Goal: Information Seeking & Learning: Learn about a topic

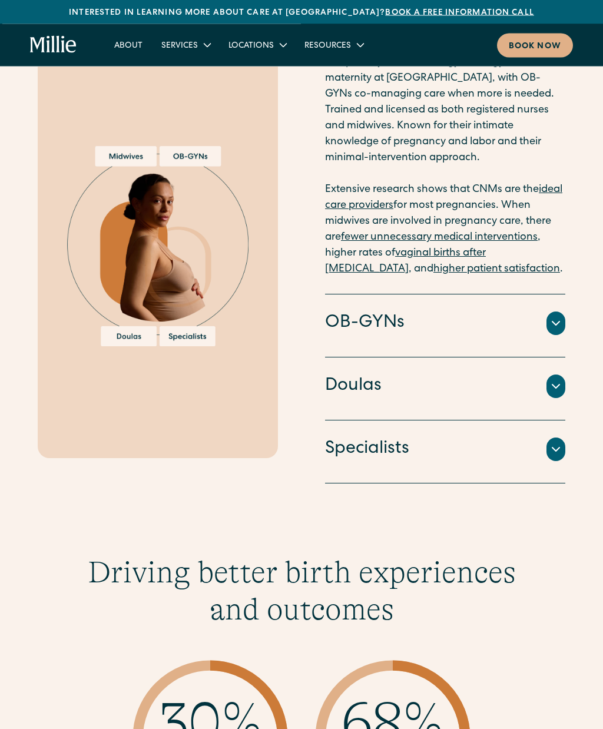
scroll to position [1361, 0]
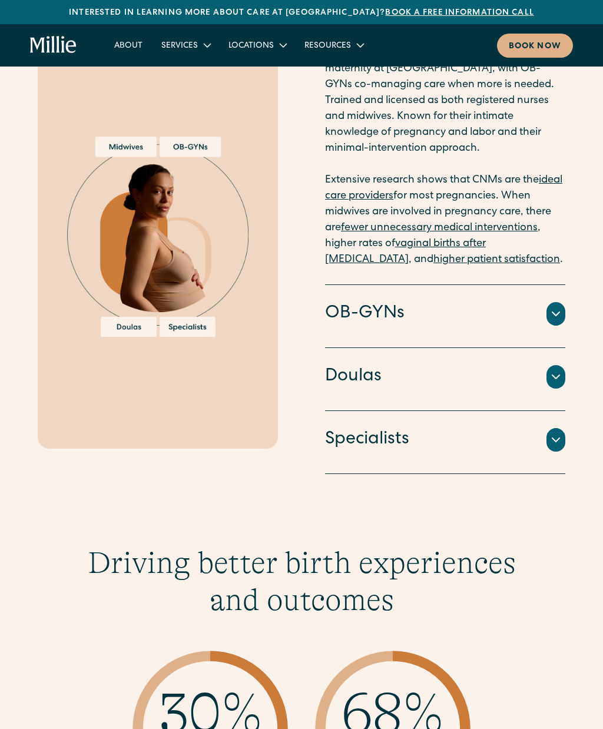
click at [359, 302] on h4 "OB-GYNs" at bounding box center [365, 314] width 80 height 25
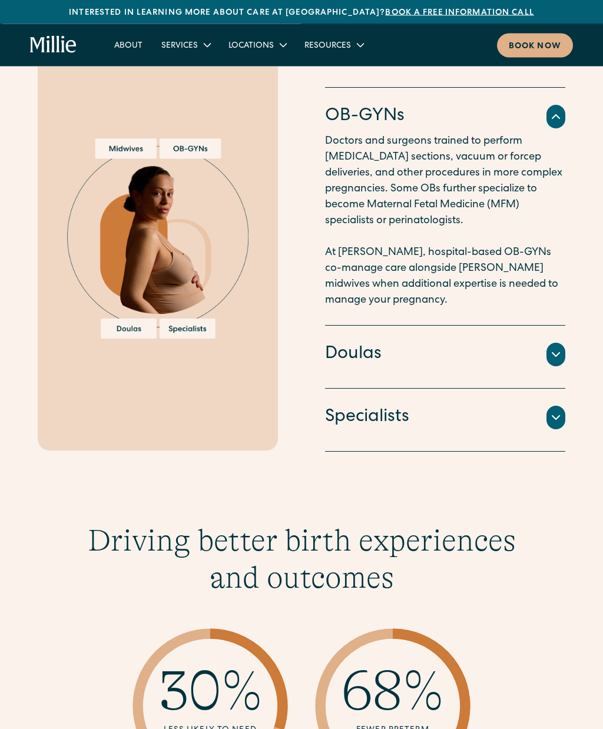
scroll to position [1335, 0]
click at [348, 342] on h4 "Doulas" at bounding box center [353, 354] width 57 height 25
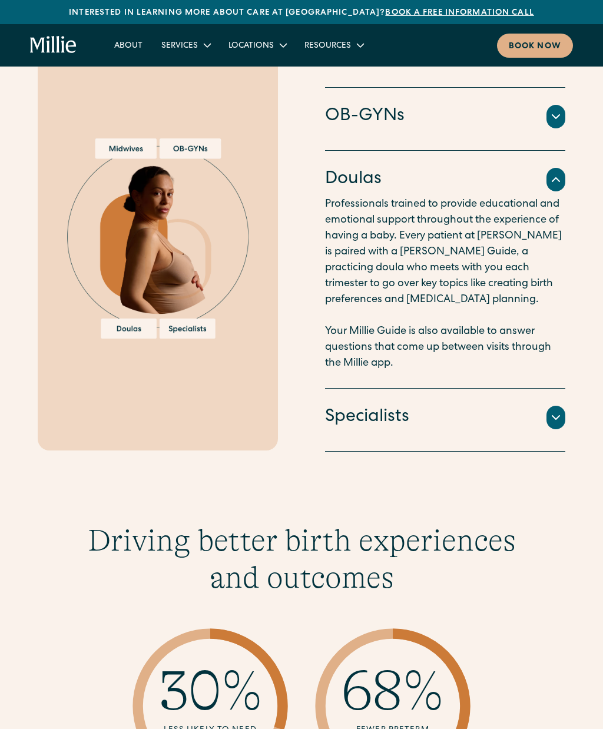
click at [378, 405] on h4 "Specialists" at bounding box center [367, 417] width 84 height 25
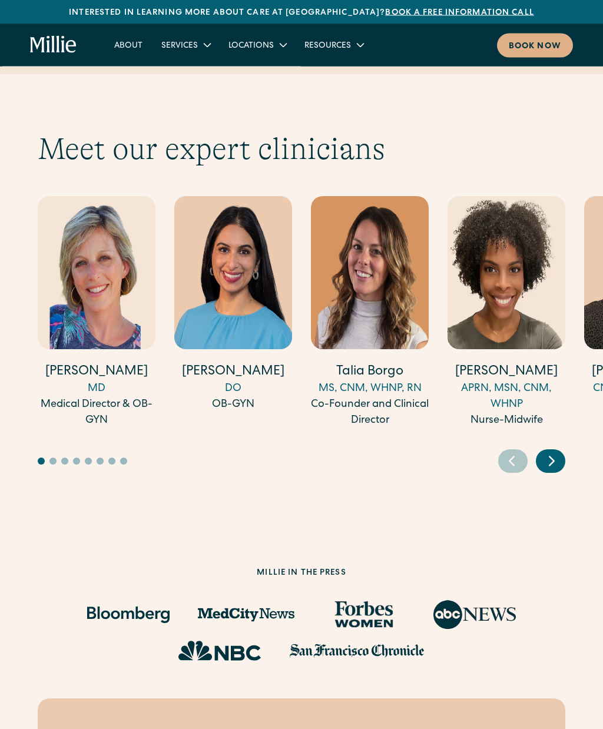
scroll to position [3441, 0]
click at [233, 381] on div "DO" at bounding box center [233, 389] width 118 height 16
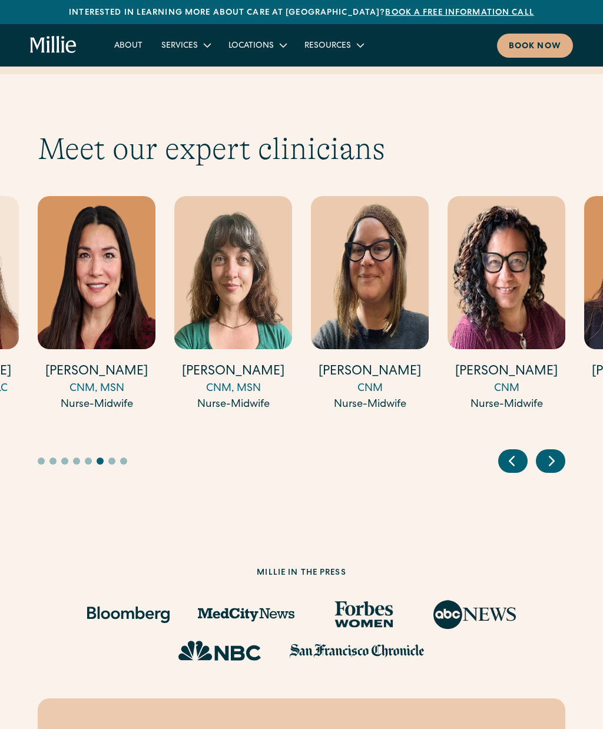
click at [554, 452] on icon "Next slide" at bounding box center [552, 461] width 18 height 18
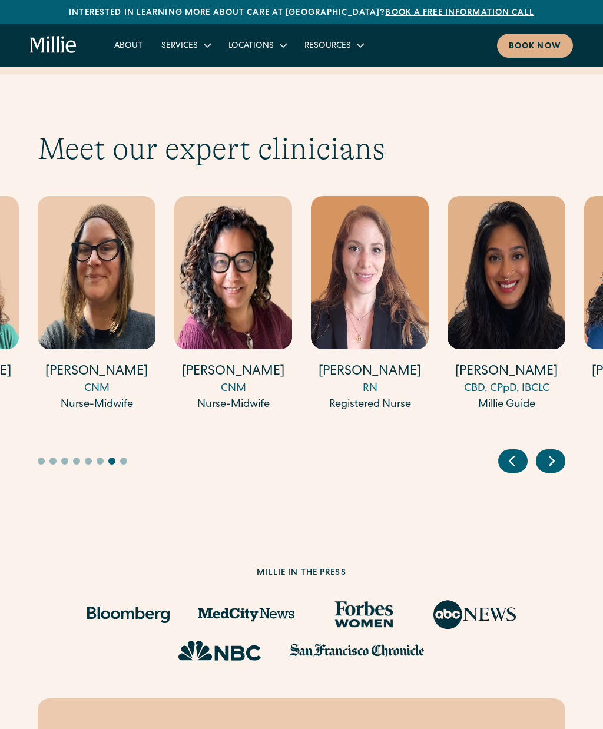
click at [560, 452] on icon "Next slide" at bounding box center [552, 461] width 18 height 18
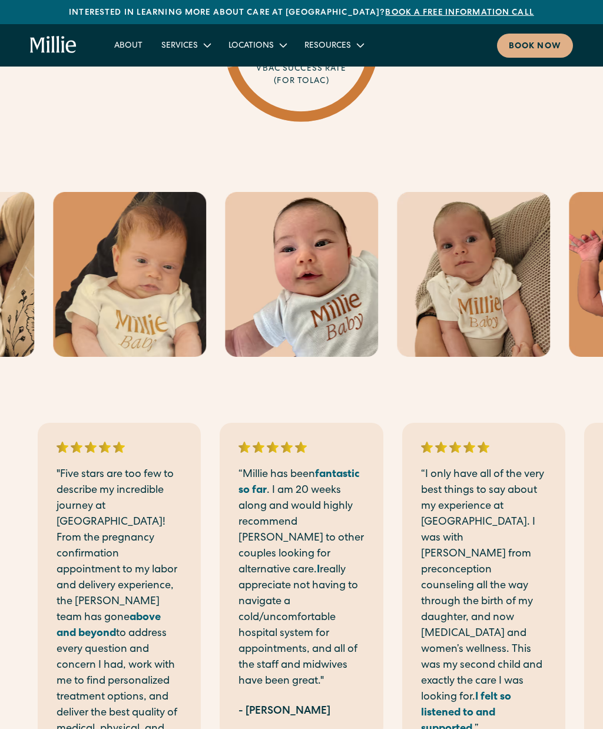
scroll to position [2167, 0]
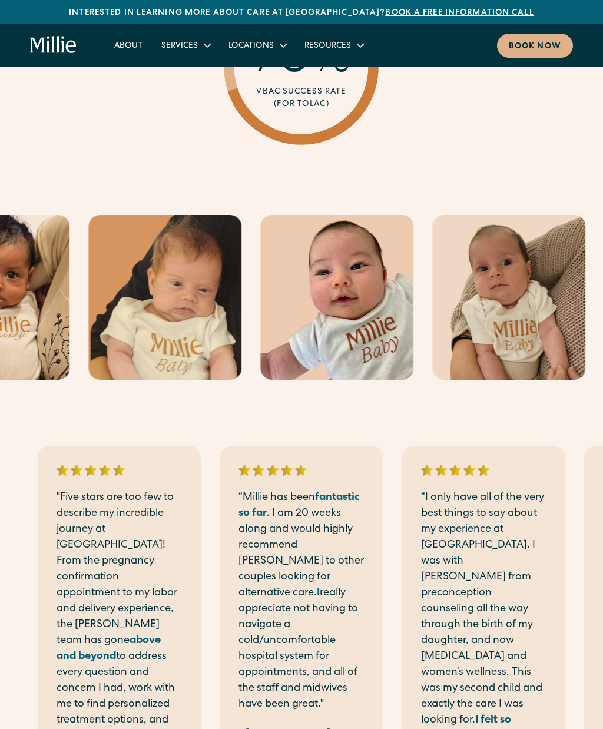
click at [137, 49] on link "About" at bounding box center [128, 44] width 47 height 19
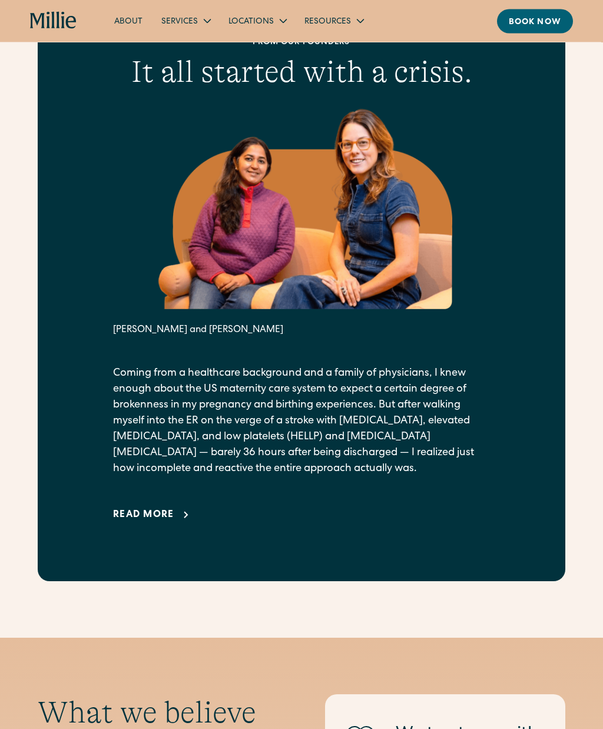
scroll to position [352, 0]
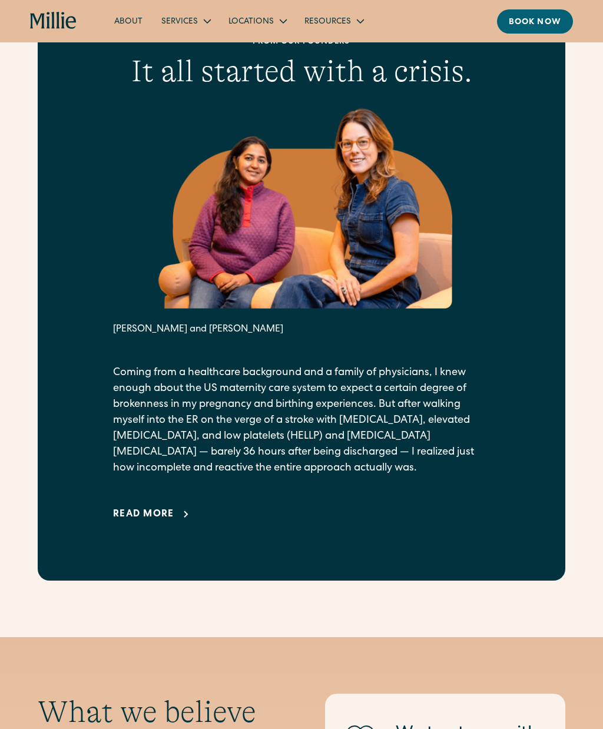
click at [141, 522] on div "Read more" at bounding box center [143, 515] width 61 height 14
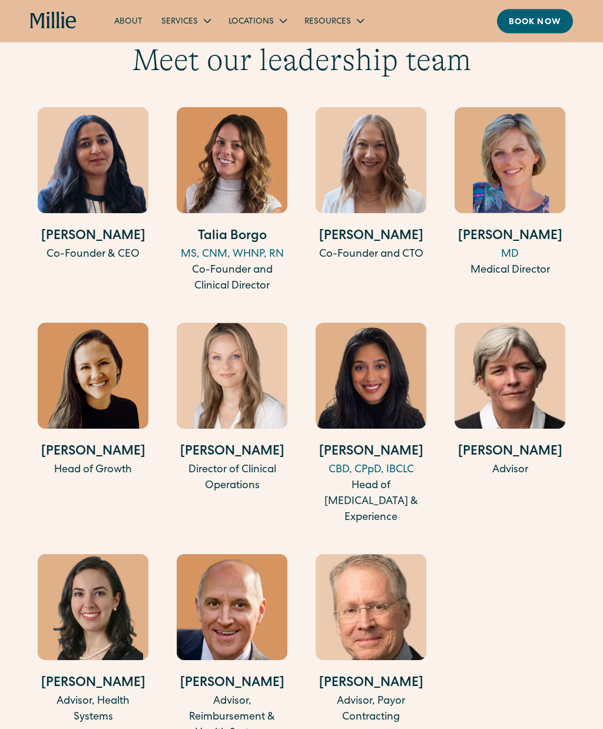
scroll to position [3456, 0]
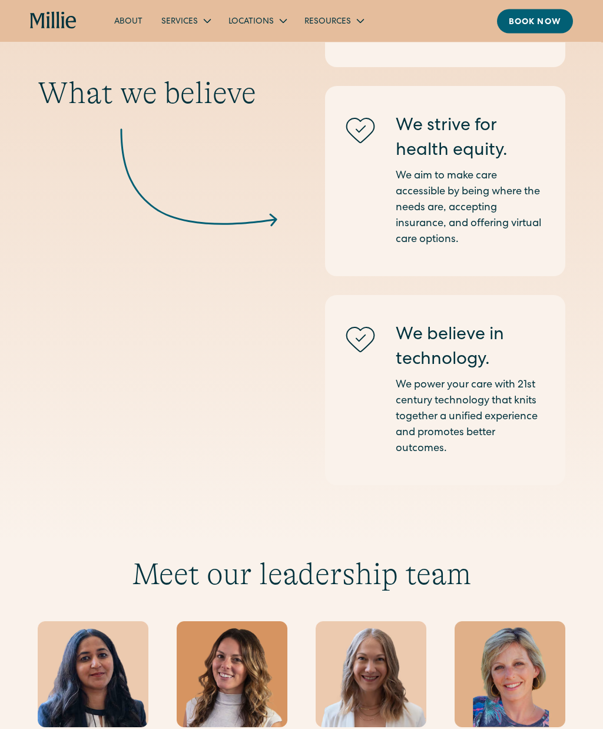
click at [190, 24] on div "Services" at bounding box center [179, 22] width 37 height 12
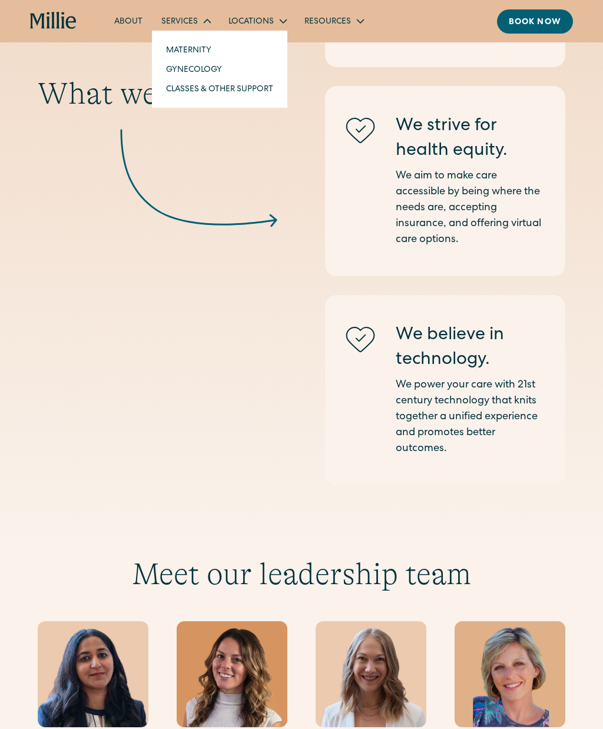
click at [178, 56] on link "Maternity" at bounding box center [220, 49] width 126 height 19
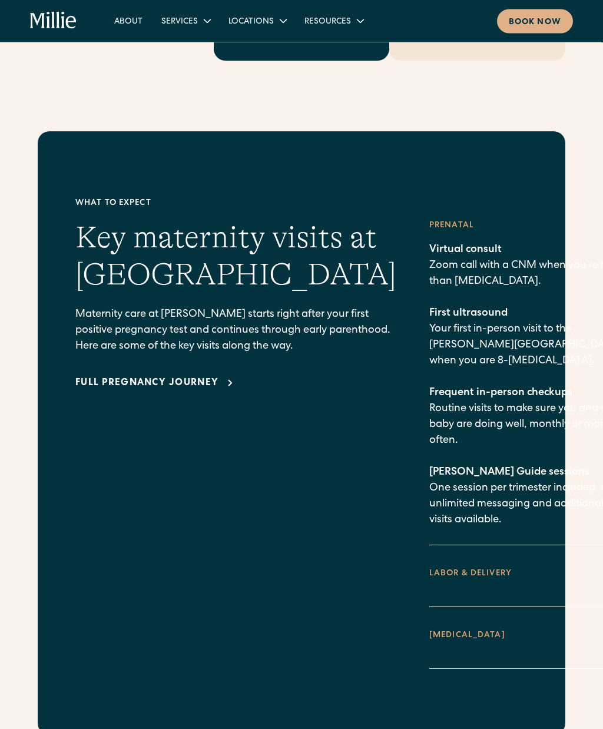
scroll to position [1595, 0]
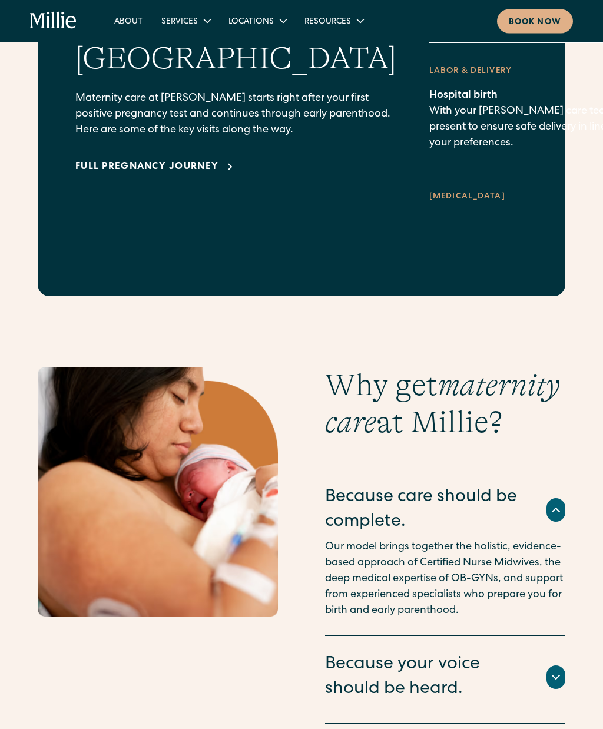
scroll to position [1812, 0]
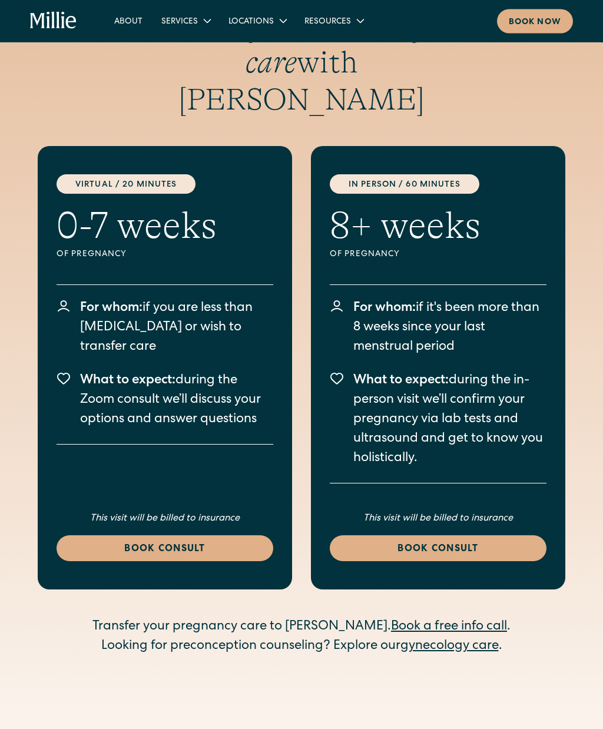
scroll to position [3456, 0]
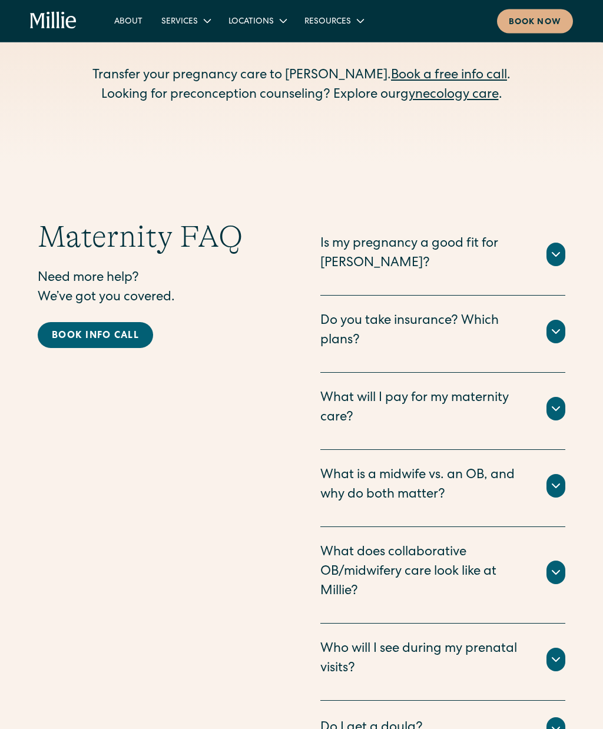
click at [559, 248] on icon at bounding box center [556, 255] width 14 height 14
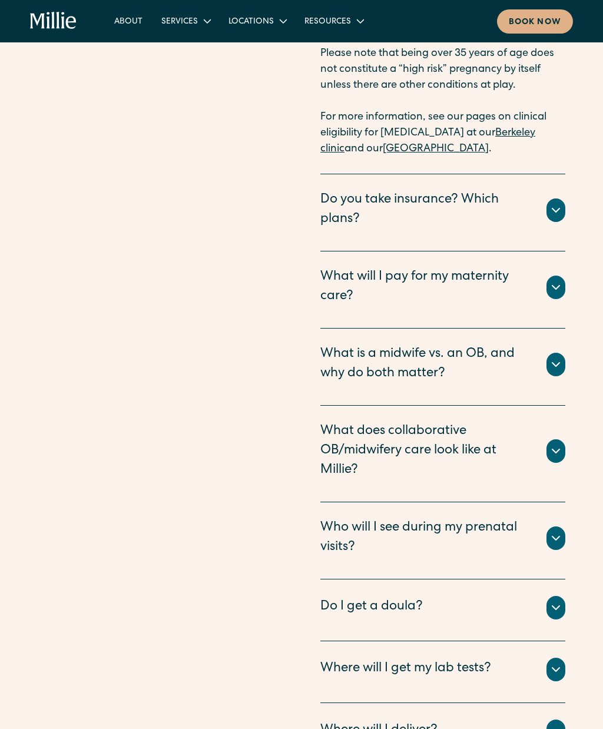
scroll to position [4612, 0]
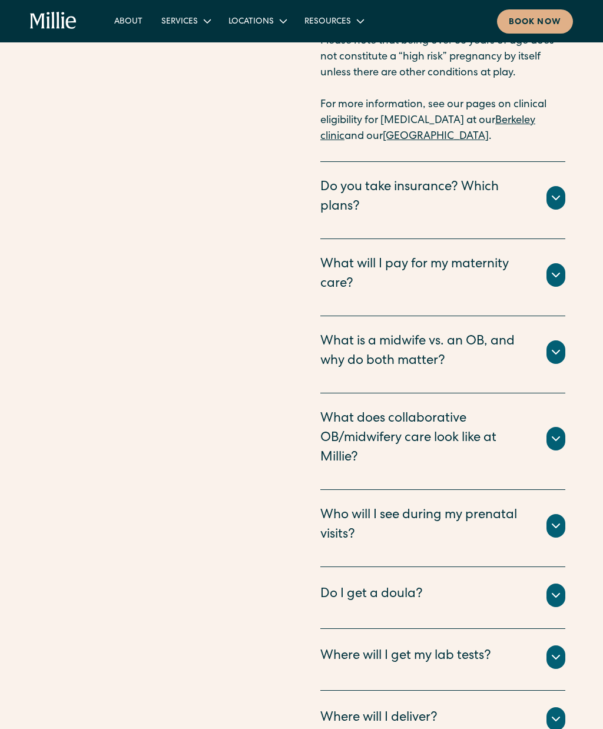
click at [578, 260] on div "Maternity FAQ Need more help? We’ve got you covered. Book info call Is my pregn…" at bounding box center [301, 259] width 603 height 1296
click at [568, 257] on div "Maternity FAQ Need more help? We’ve got you covered. Book info call Is my pregn…" at bounding box center [301, 259] width 603 height 1296
click at [560, 268] on icon at bounding box center [556, 275] width 14 height 14
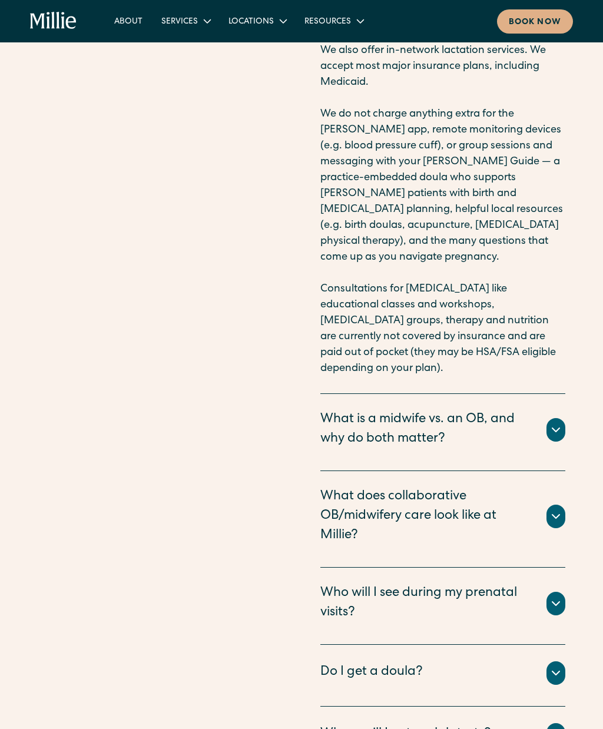
scroll to position [4967, 0]
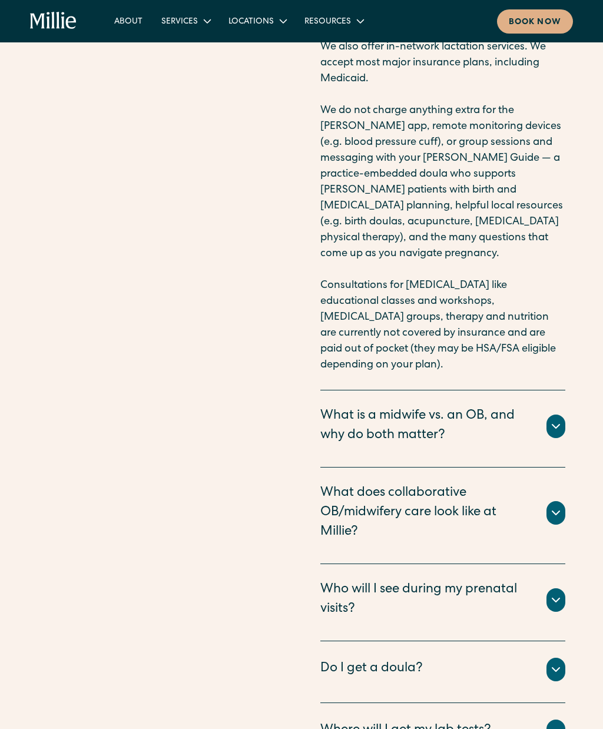
click at [571, 340] on div "Maternity FAQ Need more help? We’ve got you covered. Book info call Is my pregn…" at bounding box center [301, 118] width 603 height 1725
click at [574, 343] on div "Maternity FAQ Need more help? We’ve got you covered. Book info call Is my pregn…" at bounding box center [301, 118] width 603 height 1725
click at [567, 342] on div "Maternity FAQ Need more help? We’ve got you covered. Book info call Is my pregn…" at bounding box center [301, 118] width 603 height 1725
click at [558, 419] on icon at bounding box center [556, 426] width 14 height 14
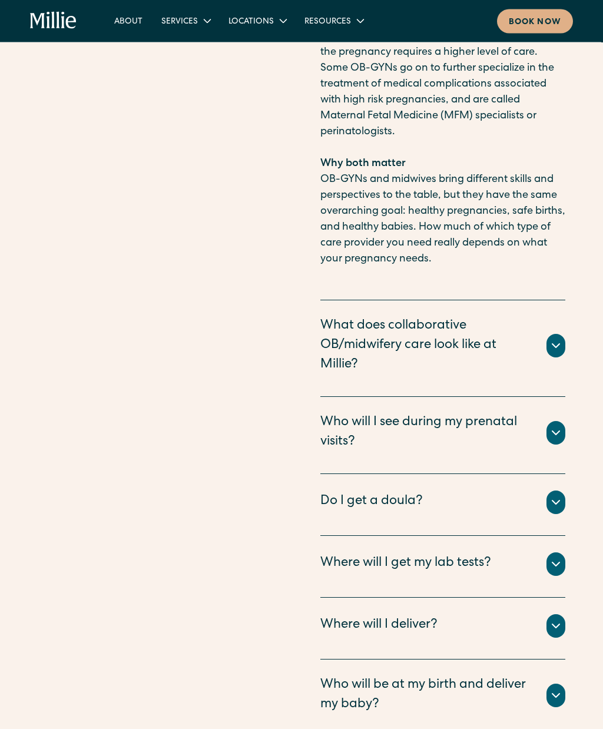
scroll to position [5860, 0]
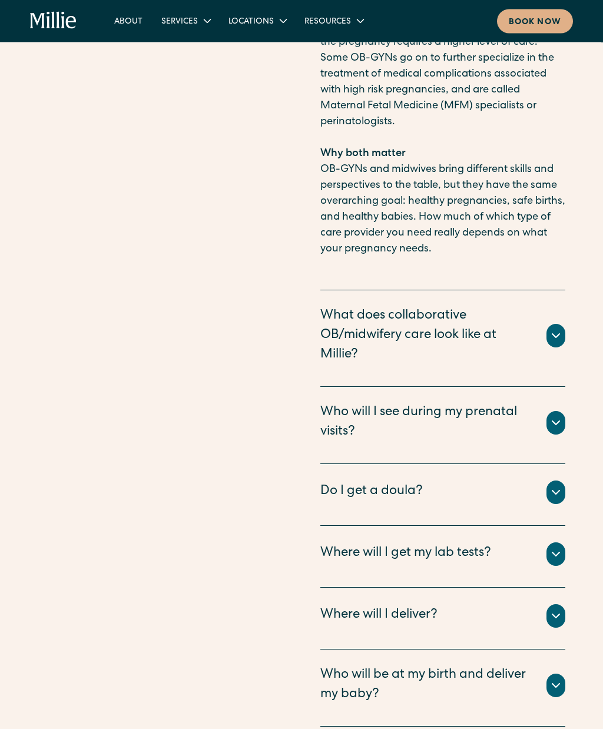
click at [559, 404] on div "Who will I see during my prenatal visits?" at bounding box center [442, 423] width 245 height 39
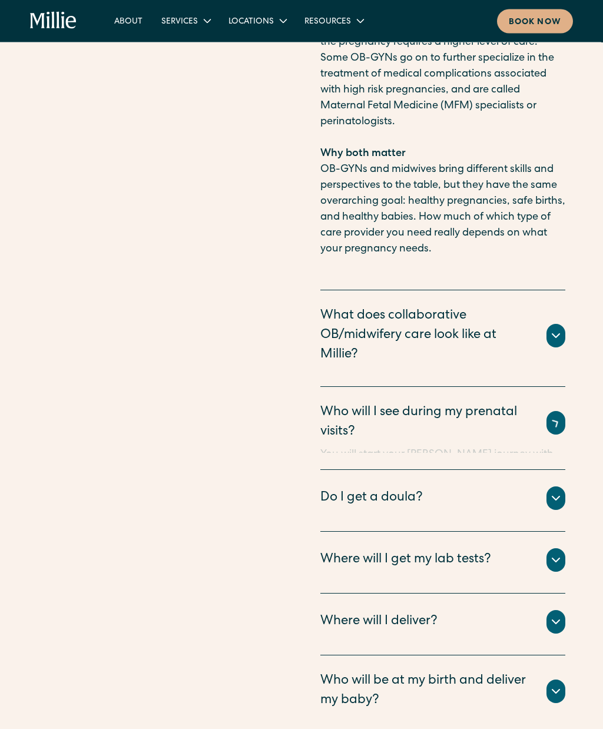
scroll to position [5860, 0]
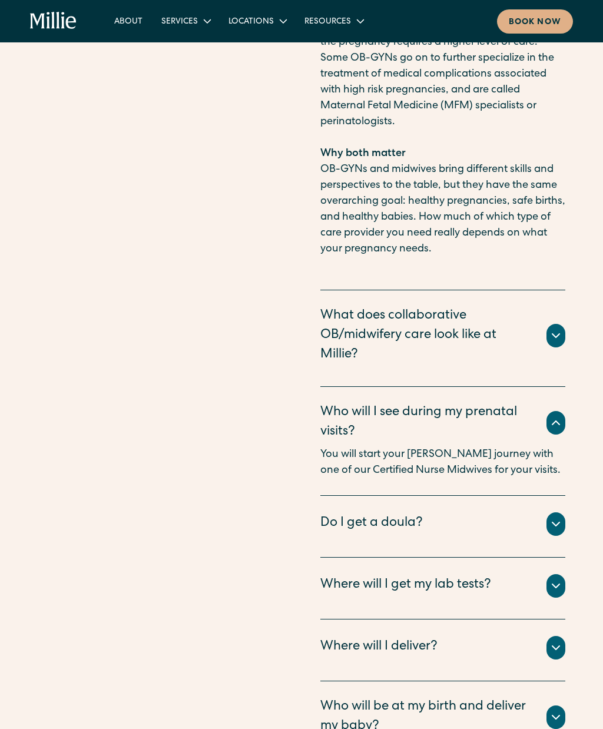
click at [561, 512] on div at bounding box center [556, 524] width 19 height 24
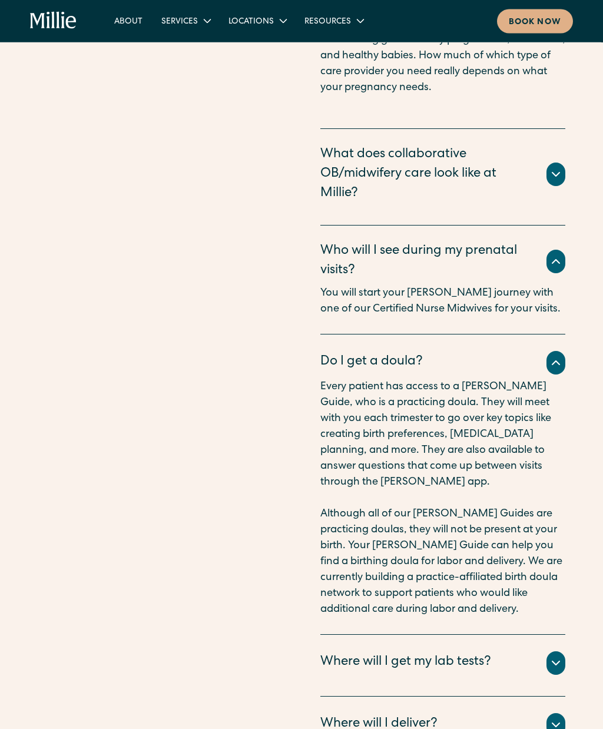
scroll to position [6022, 0]
click at [563, 351] on div "Do I get a doula?" at bounding box center [442, 363] width 245 height 24
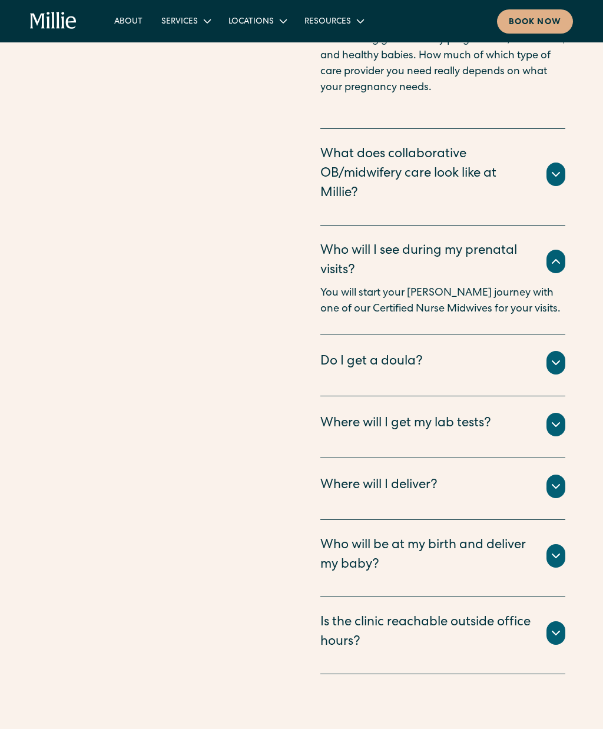
click at [551, 418] on icon at bounding box center [556, 425] width 14 height 14
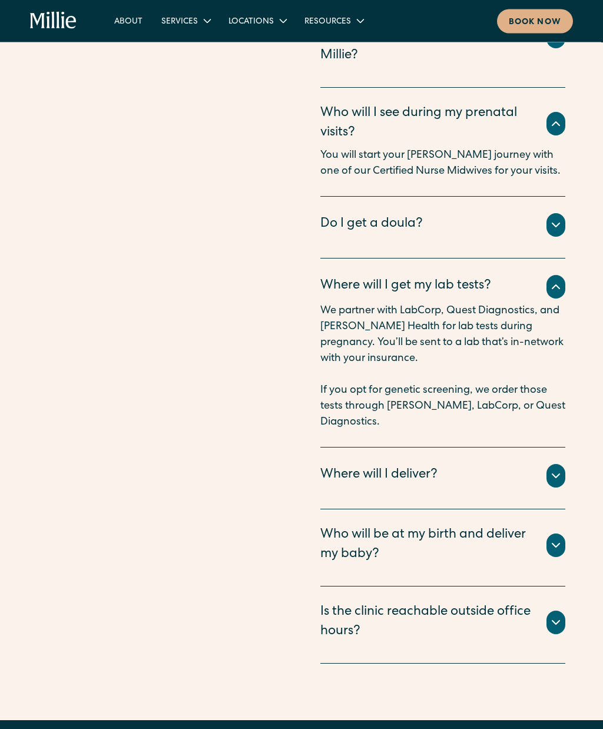
scroll to position [6161, 0]
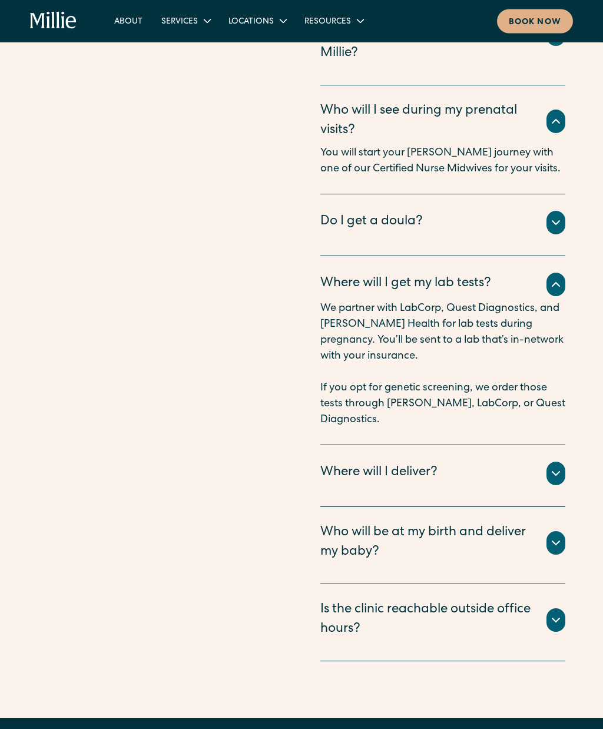
click at [557, 472] on icon at bounding box center [555, 474] width 7 height 4
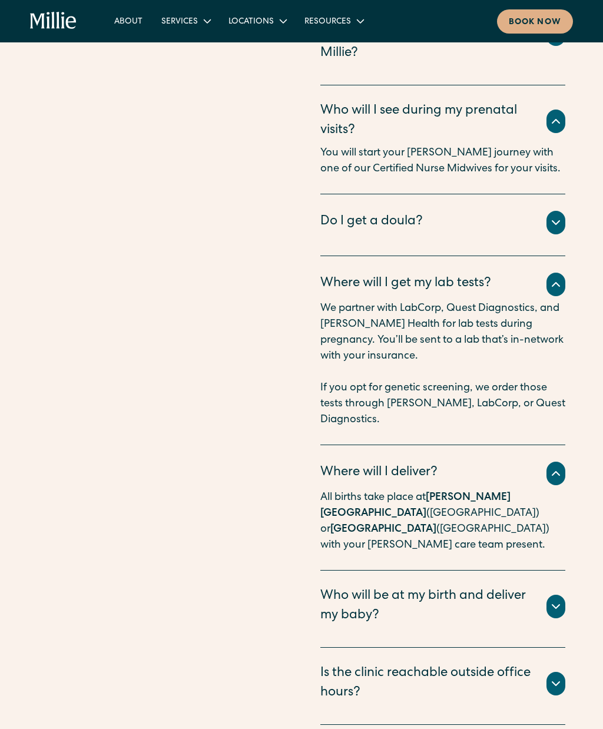
click at [549, 595] on div at bounding box center [556, 607] width 19 height 24
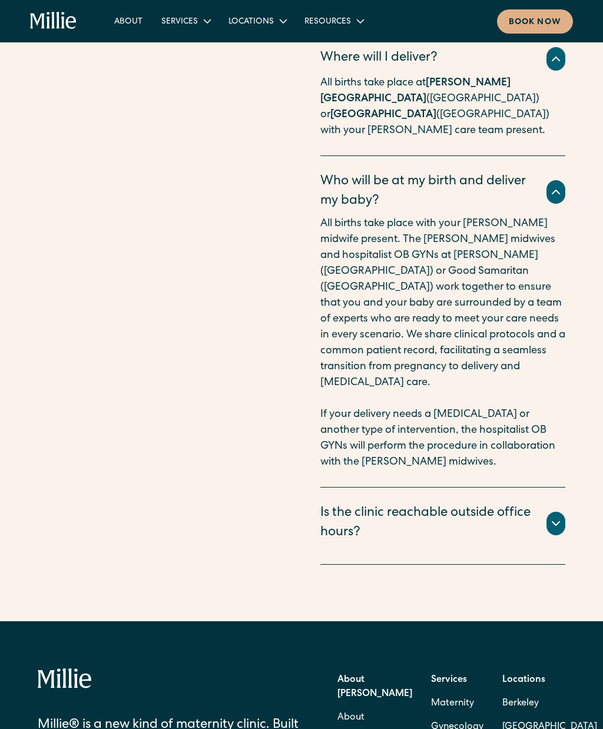
scroll to position [6594, 0]
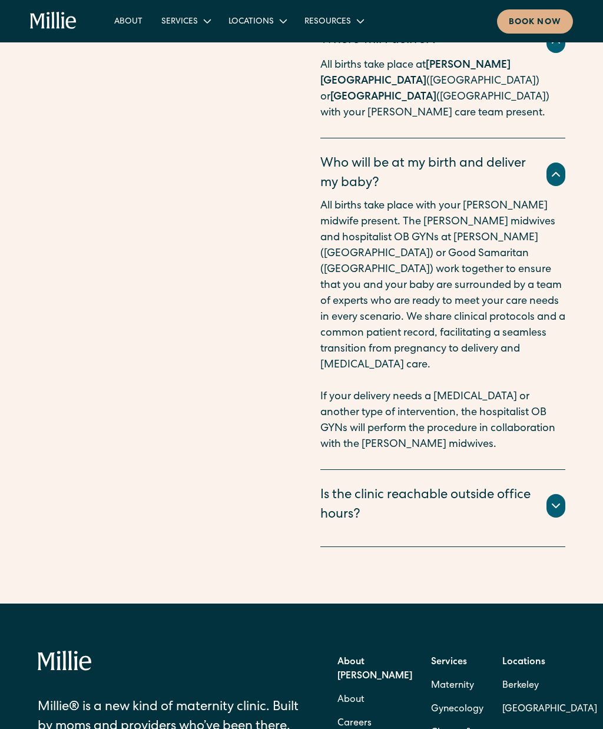
click at [562, 499] on icon at bounding box center [556, 506] width 14 height 14
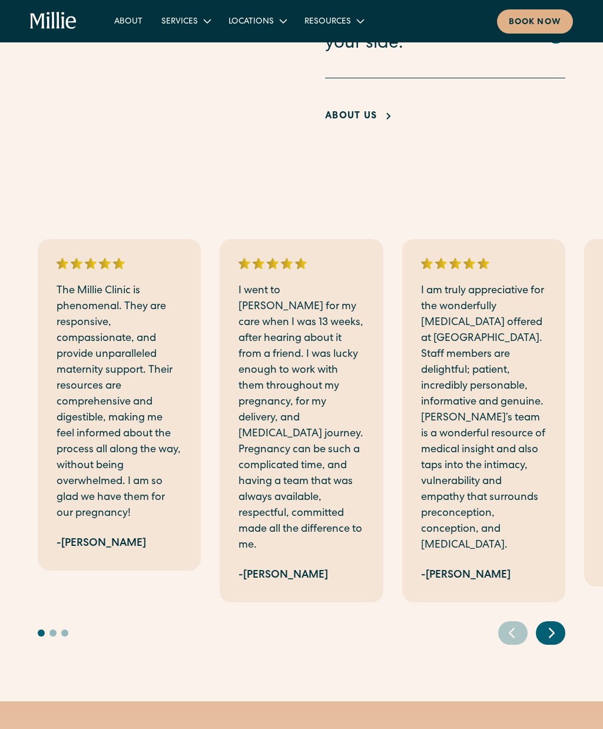
scroll to position [2702, 0]
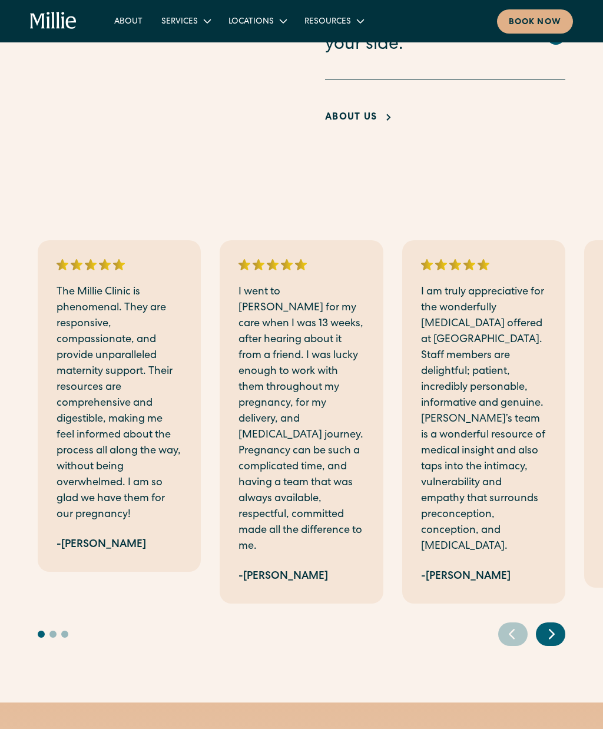
click at [213, 29] on div "Services" at bounding box center [185, 20] width 67 height 19
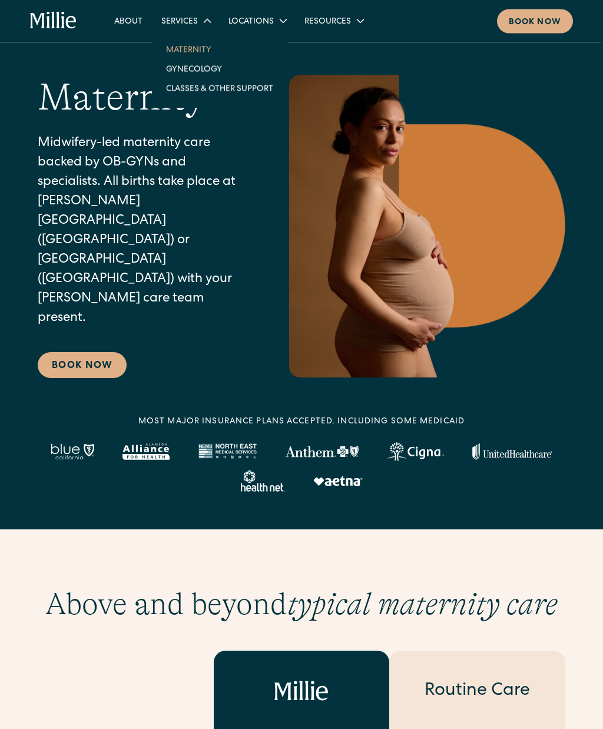
scroll to position [0, 0]
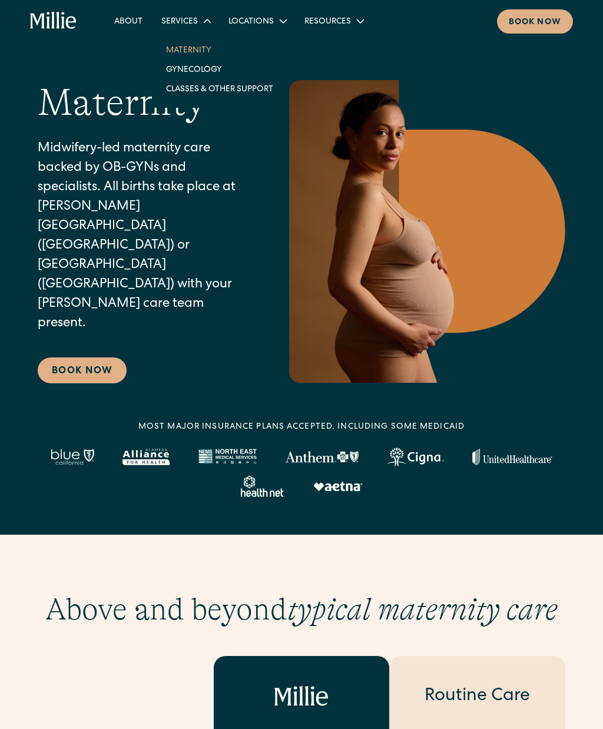
click at [338, 24] on div "Resources" at bounding box center [328, 22] width 47 height 12
click at [320, 75] on link "FAQs" at bounding box center [319, 68] width 39 height 19
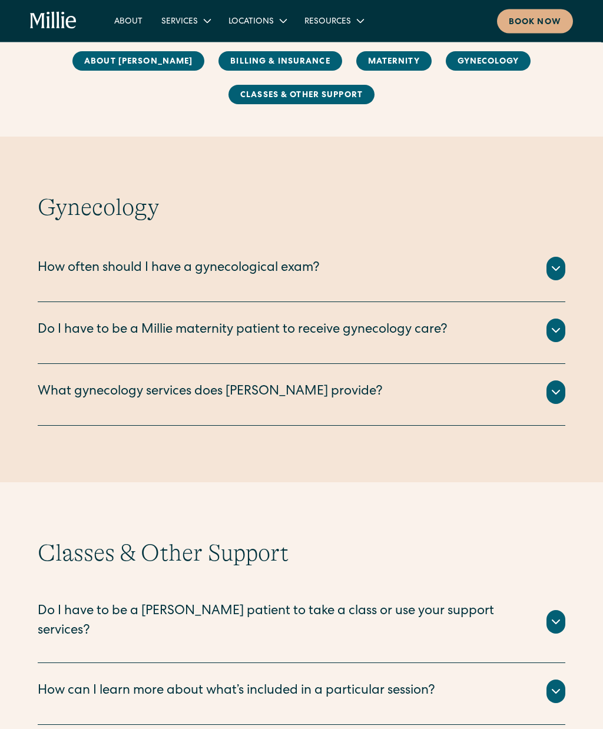
scroll to position [1673, 0]
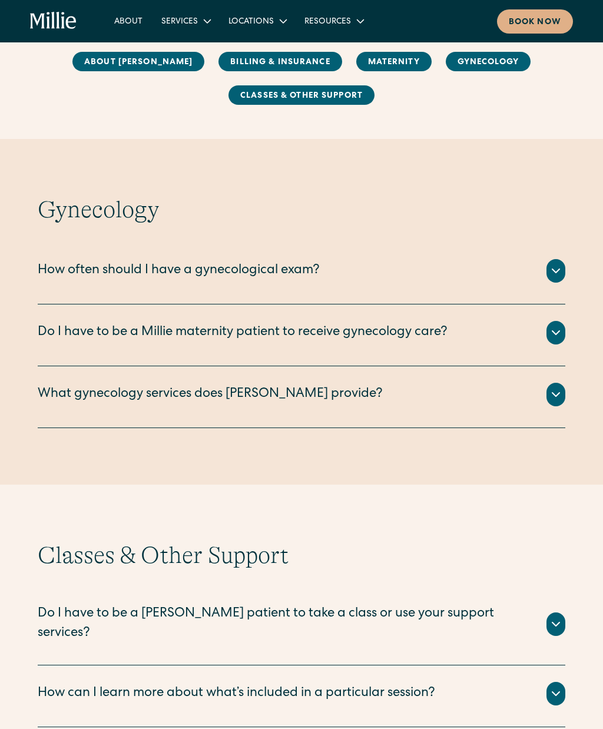
click at [345, 21] on div "Resources" at bounding box center [328, 22] width 47 height 12
click at [328, 51] on link "Blog" at bounding box center [320, 49] width 41 height 19
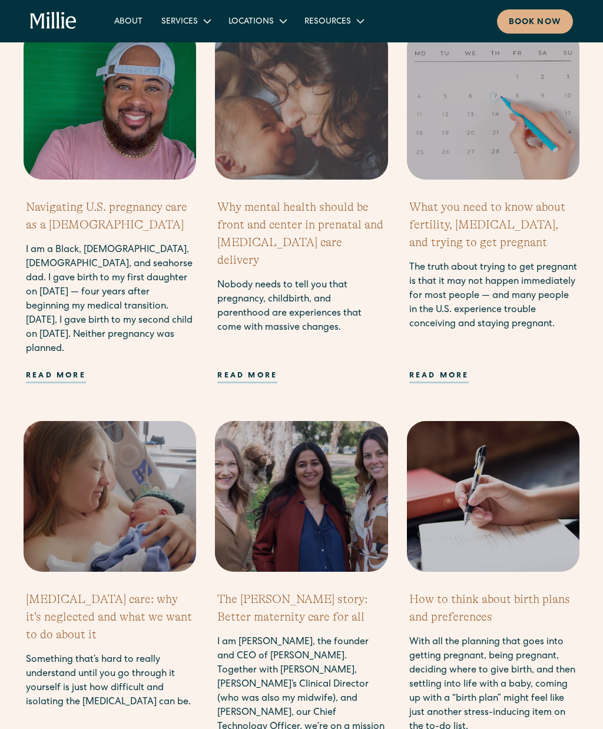
scroll to position [790, 0]
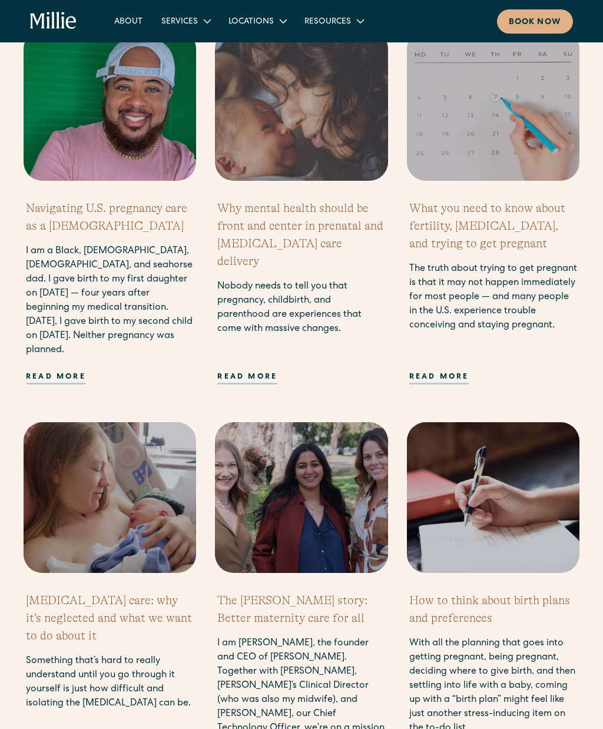
click at [64, 214] on h2 "Navigating U.S. pregnancy care as a transgender man" at bounding box center [110, 217] width 168 height 35
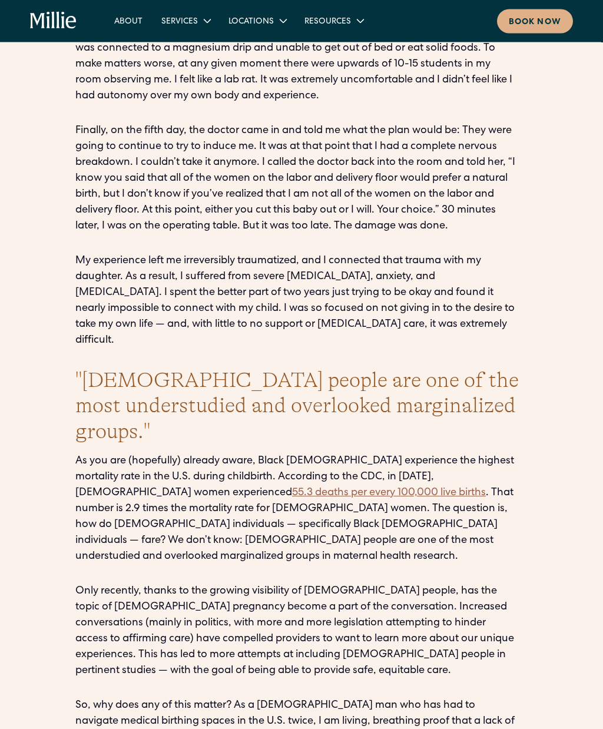
scroll to position [1475, 0]
click at [255, 638] on div "Written by [PERSON_NAME] When I began my transition over [DATE], the thought of…" at bounding box center [301, 483] width 452 height 2353
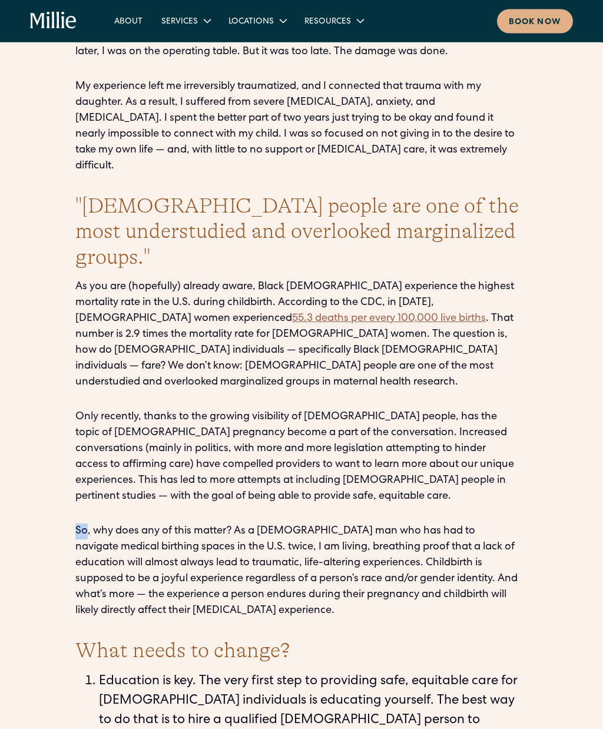
scroll to position [1649, 0]
click at [44, 315] on div "Written by [PERSON_NAME] When I began my transition over [DATE], the thought of…" at bounding box center [301, 310] width 603 height 2410
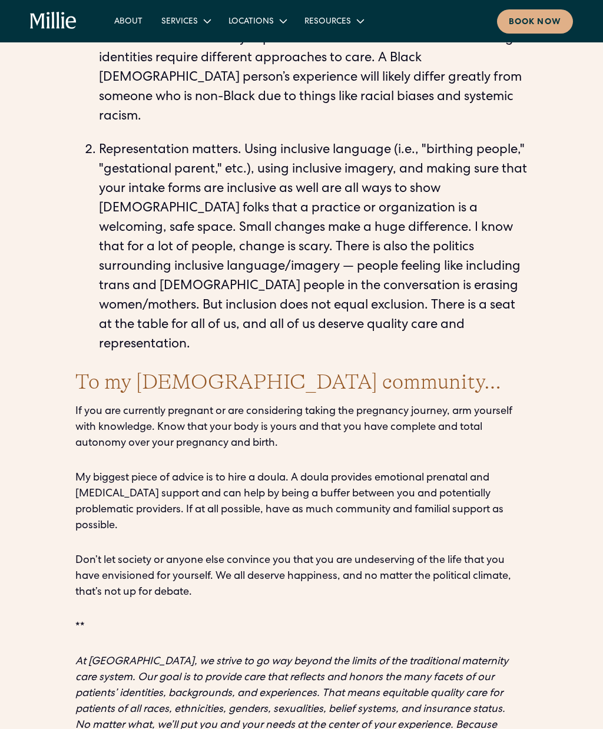
scroll to position [2368, 0]
